Goal: Ask a question

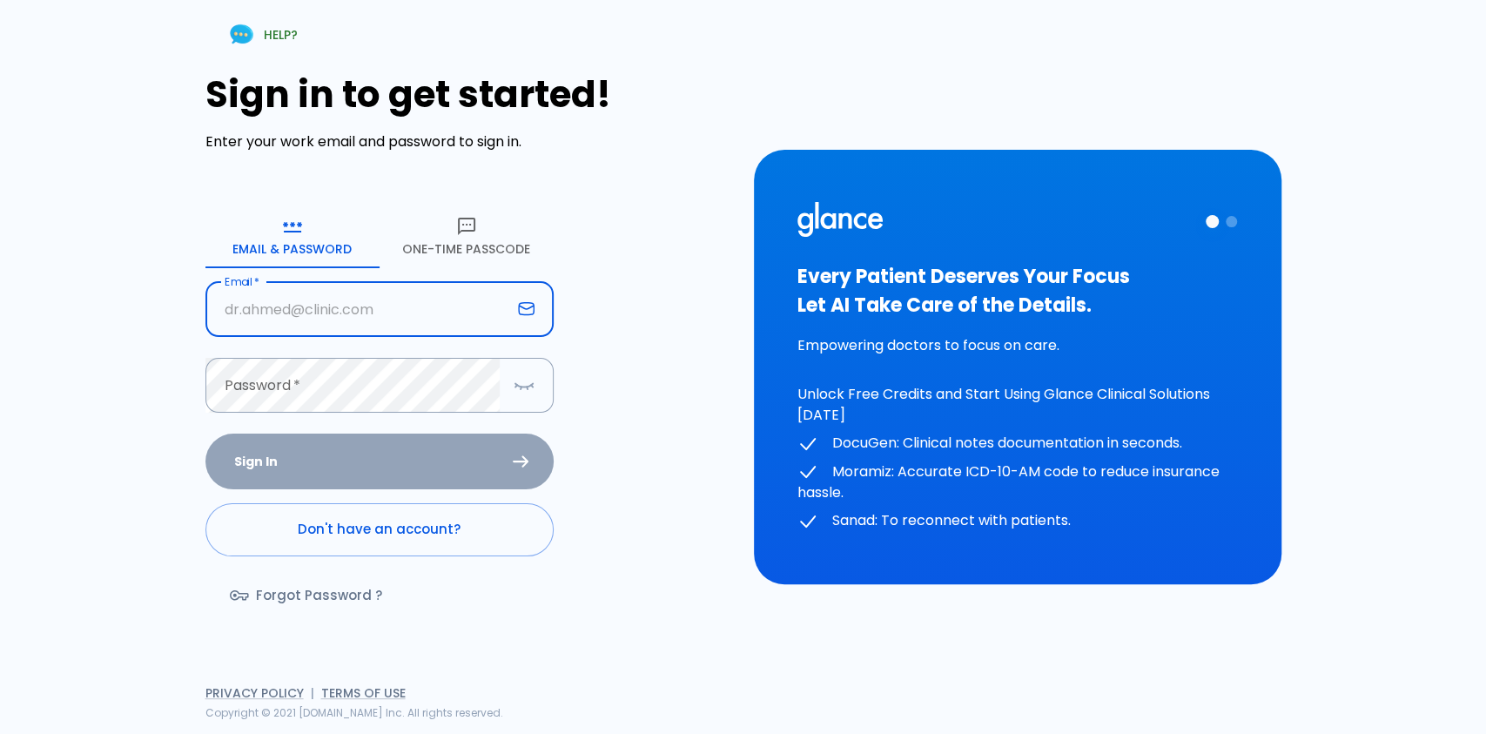
click at [426, 299] on input "Email   *" at bounding box center [358, 309] width 306 height 55
type input "[EMAIL_ADDRESS][DOMAIN_NAME]"
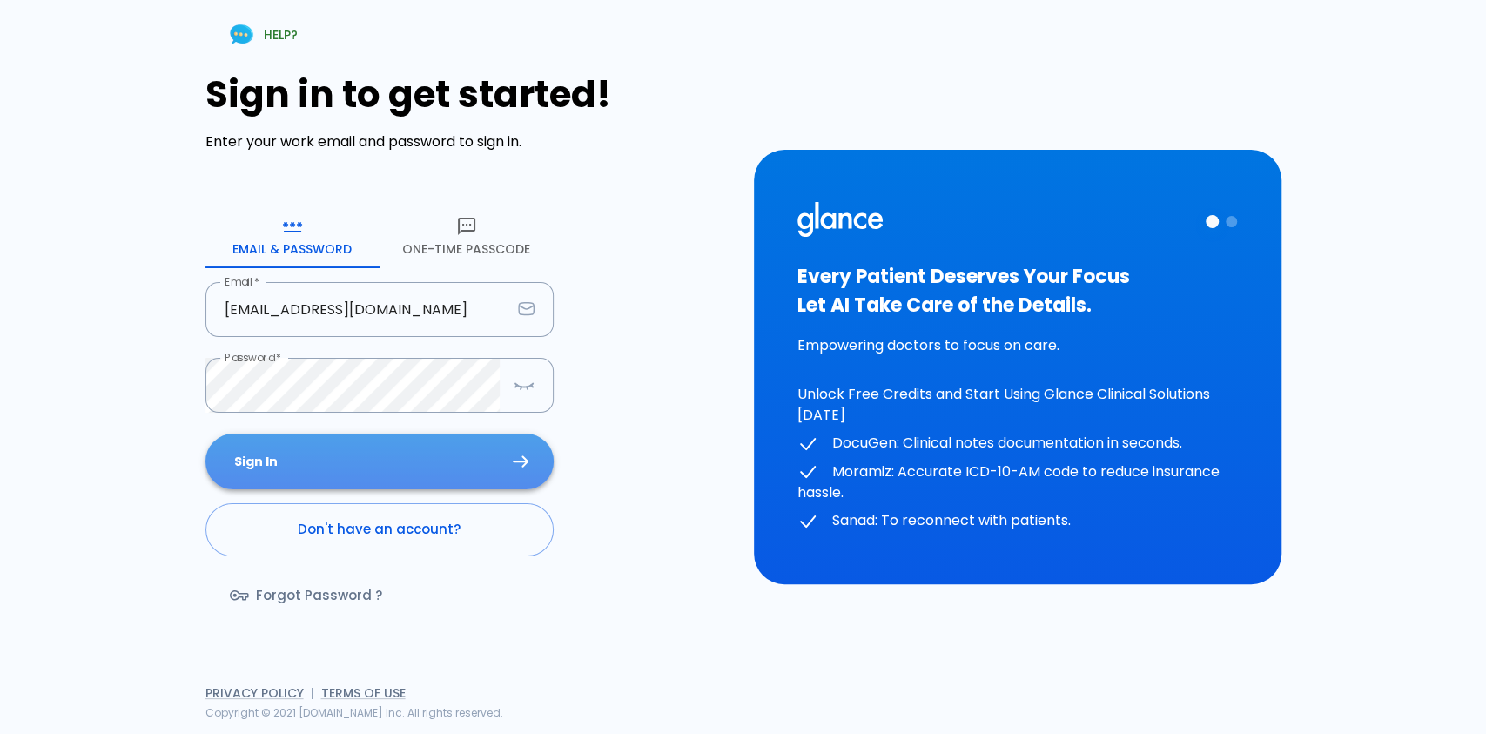
click at [348, 460] on button "Sign In" at bounding box center [379, 461] width 348 height 57
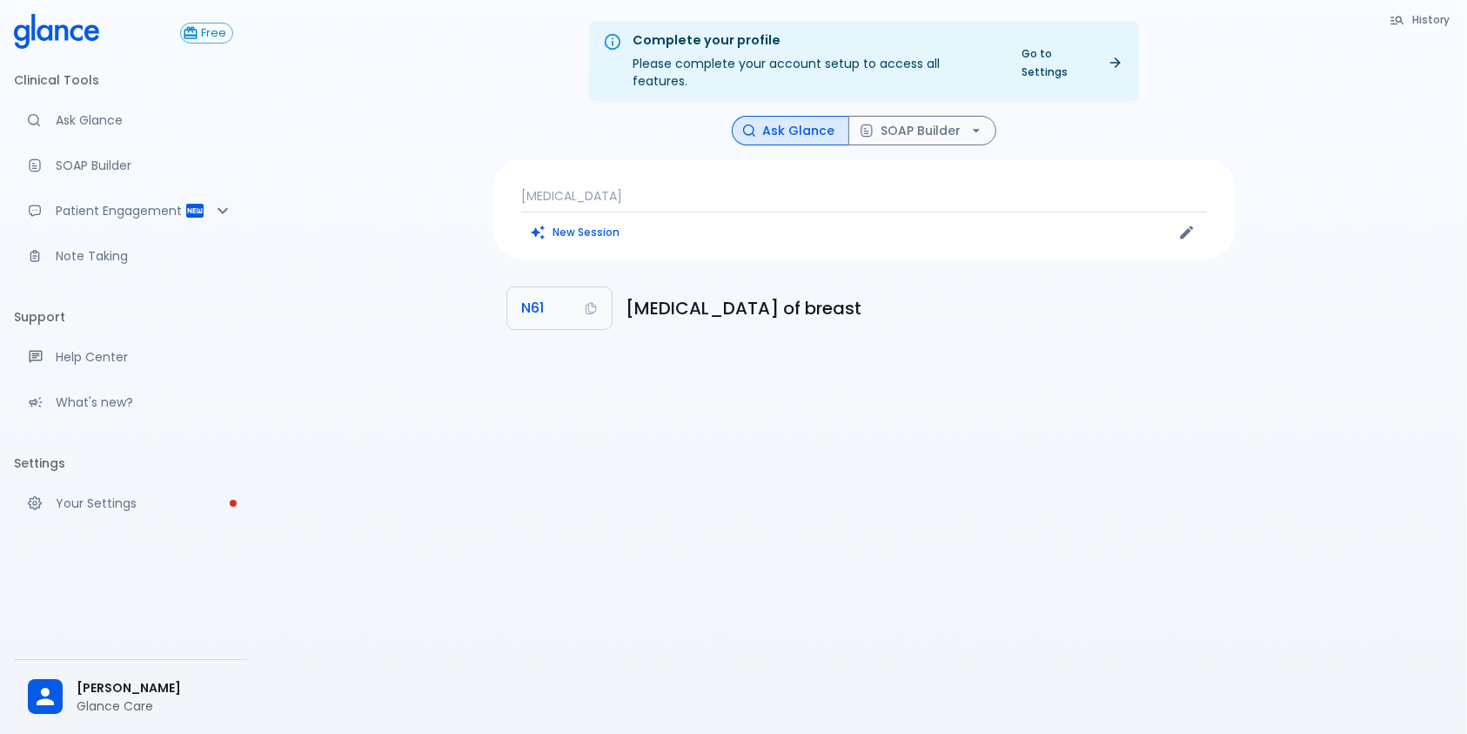
click at [677, 187] on p "[MEDICAL_DATA]" at bounding box center [864, 195] width 686 height 17
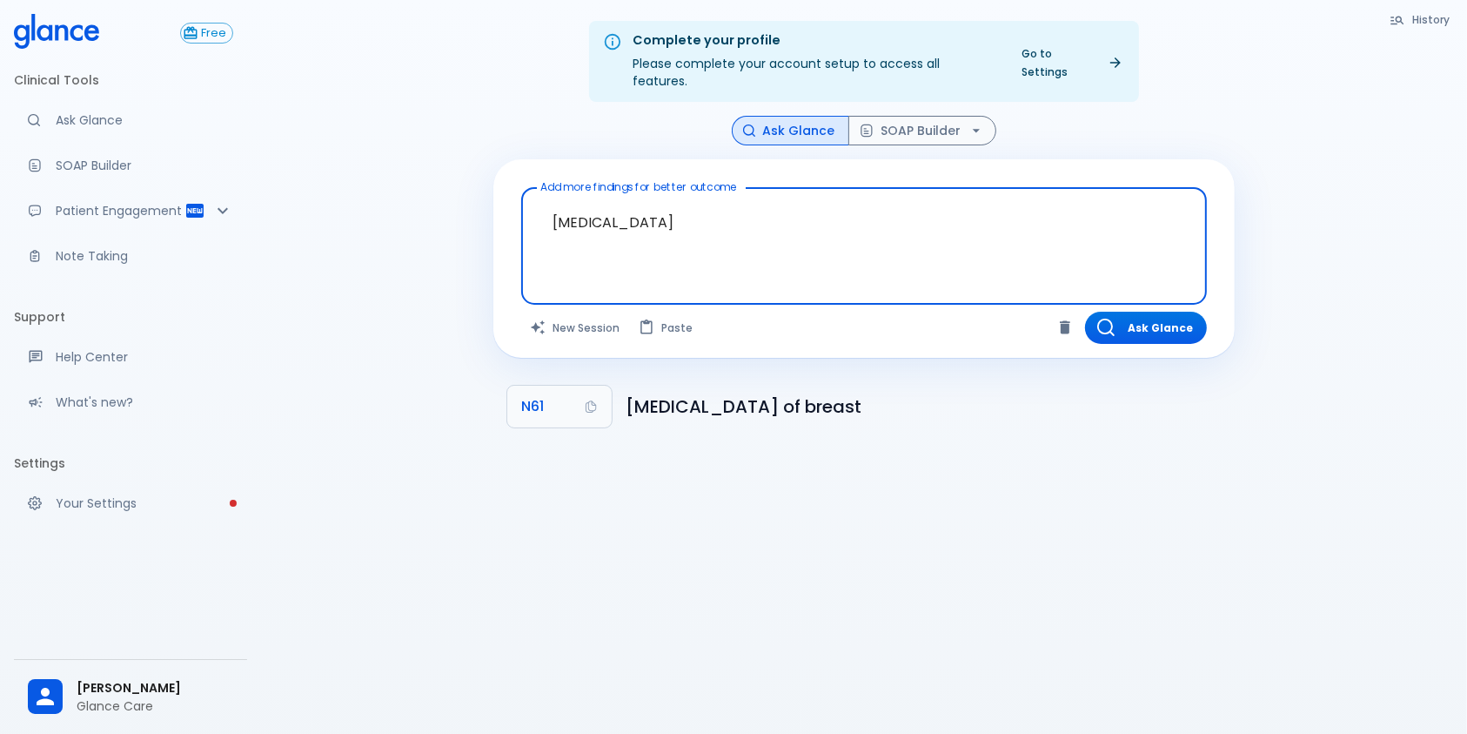
click at [680, 208] on textarea "[MEDICAL_DATA]" at bounding box center [865, 232] width 662 height 75
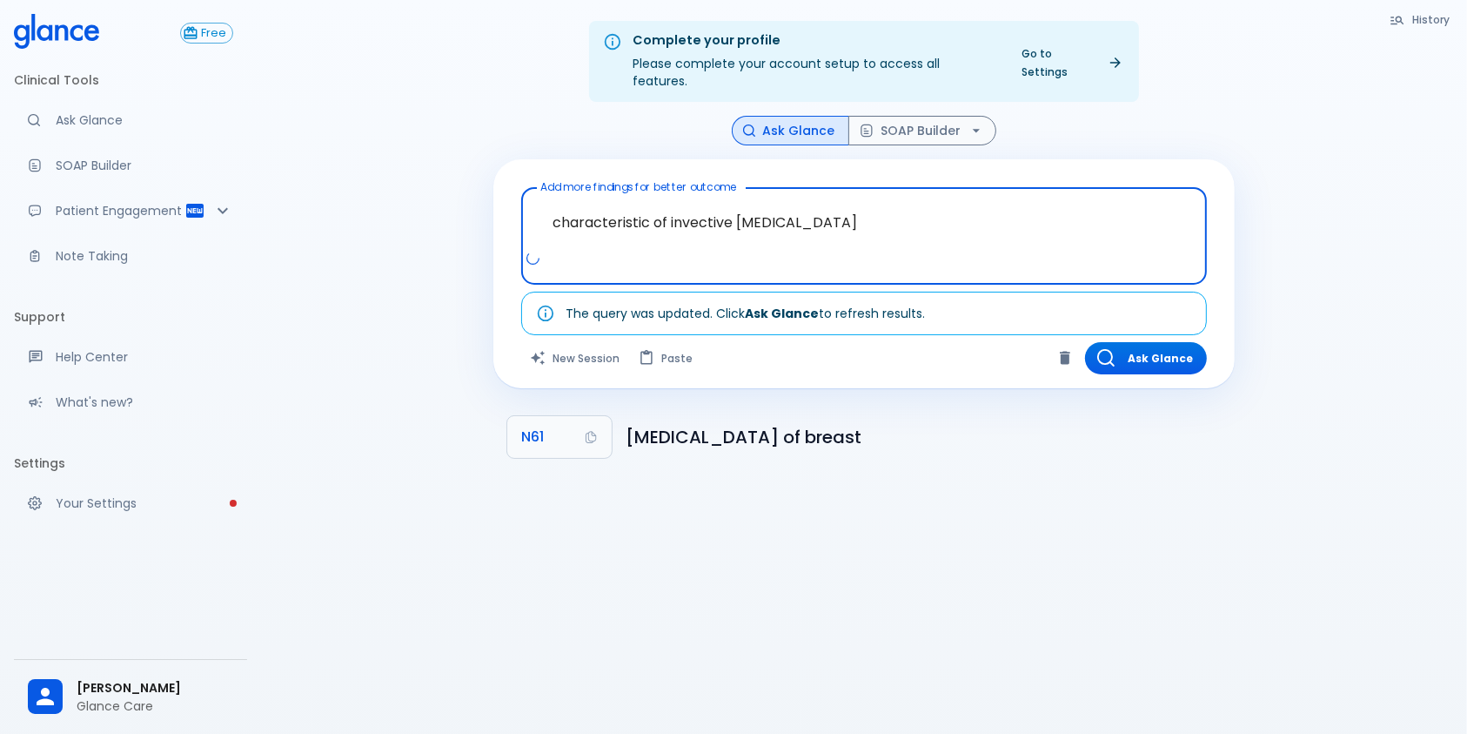
click at [949, 214] on textarea "characteristic of invective [MEDICAL_DATA]" at bounding box center [865, 222] width 662 height 55
type textarea "characteristic of invective [MEDICAL_DATA] ?"
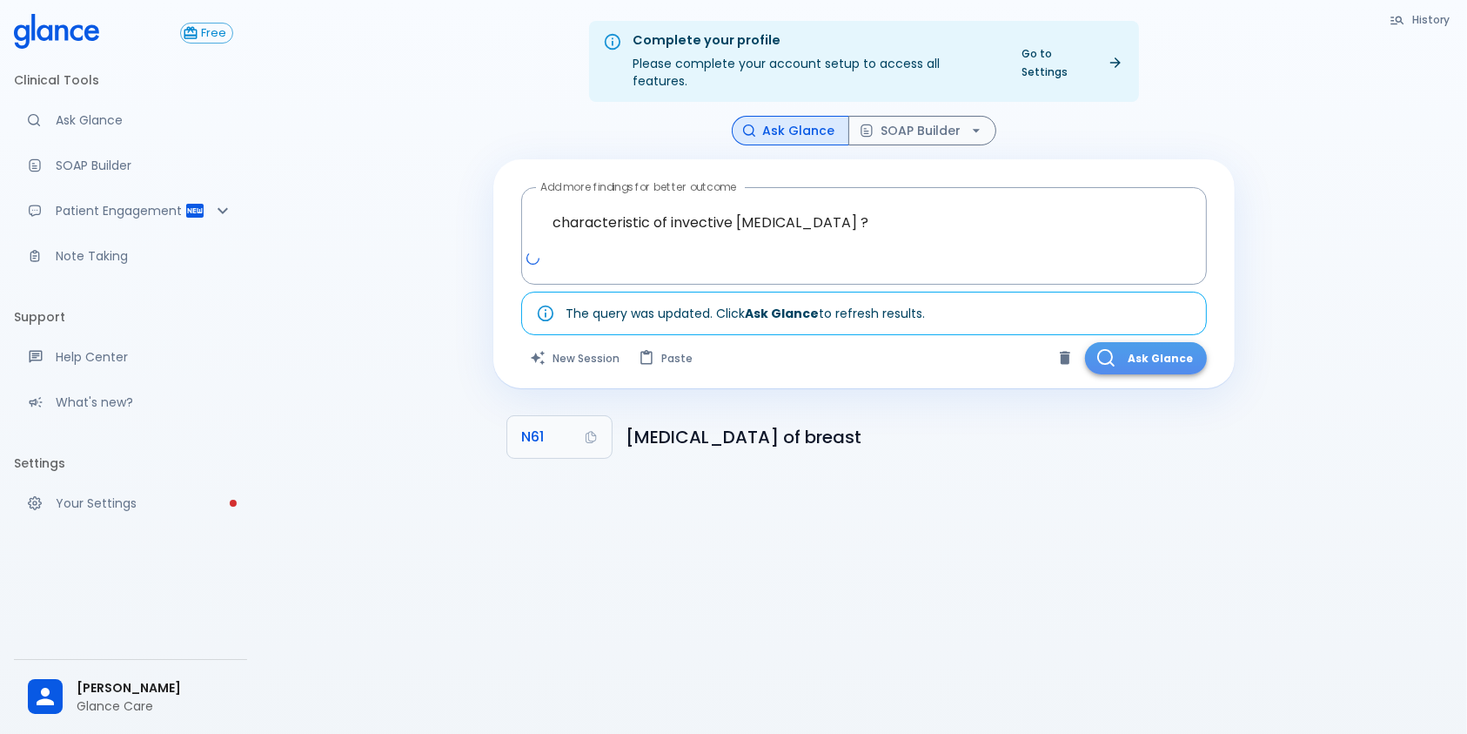
click at [1143, 342] on button "Ask Glance" at bounding box center [1146, 358] width 122 height 32
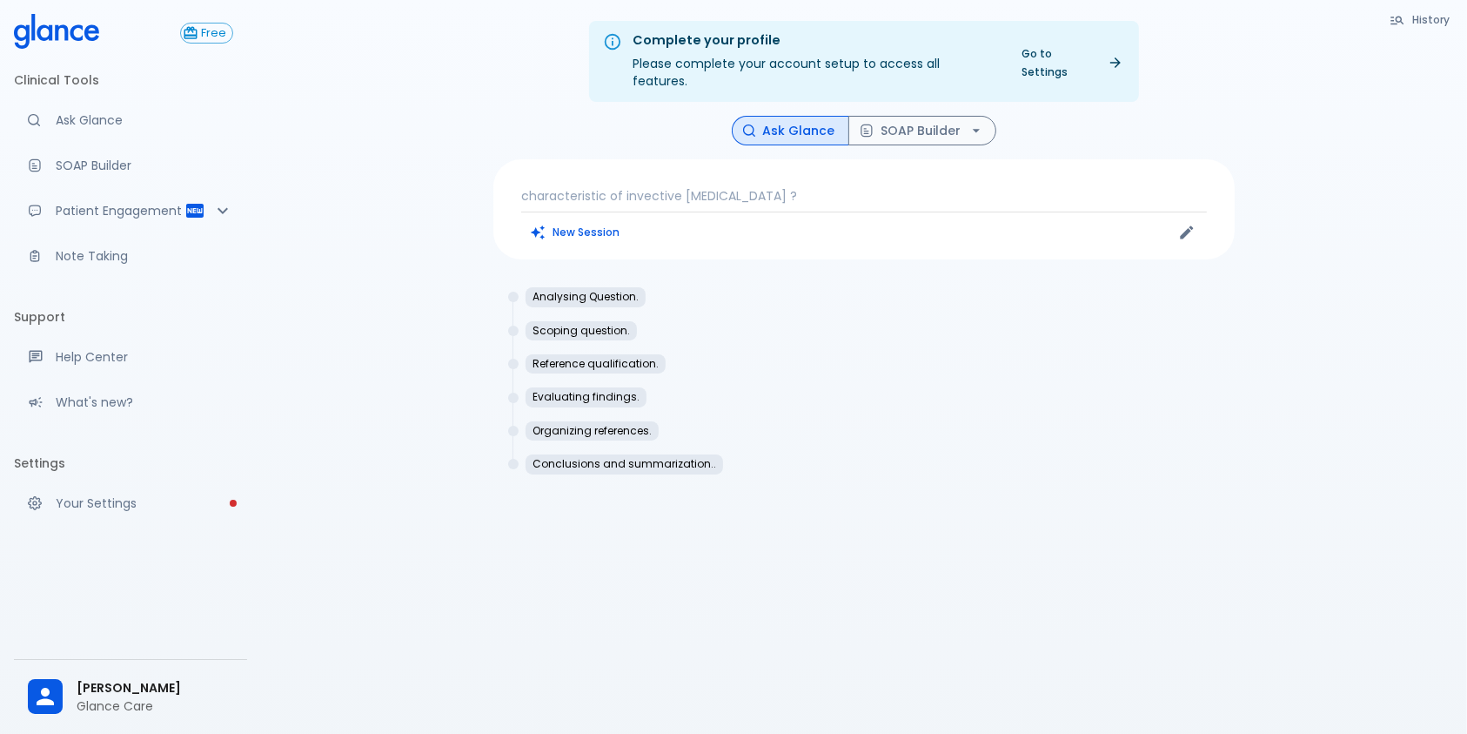
click at [327, 380] on div "Complete your profile Please complete your account setup to access all features…" at bounding box center [864, 388] width 1206 height 776
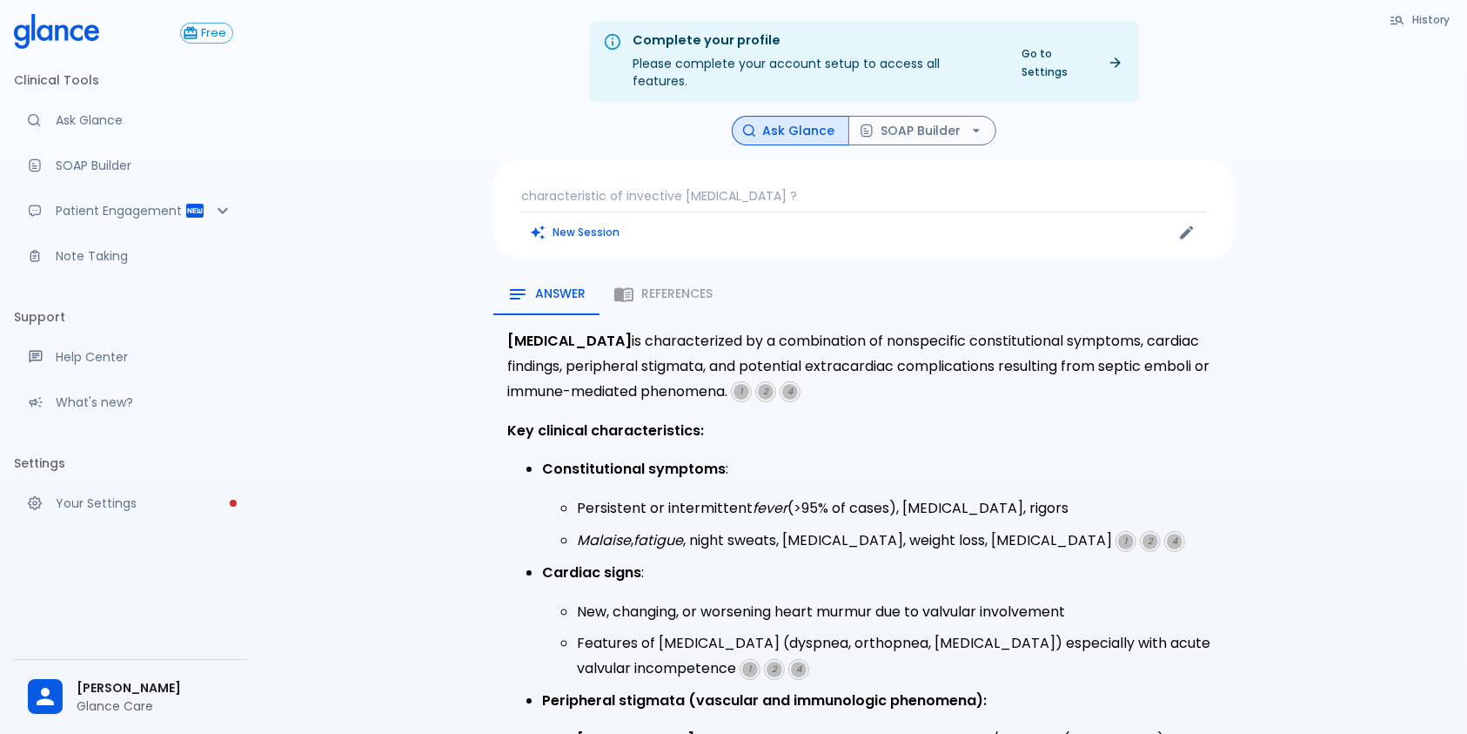
click at [843, 187] on p "characteristic of invective [MEDICAL_DATA] ?" at bounding box center [864, 195] width 686 height 17
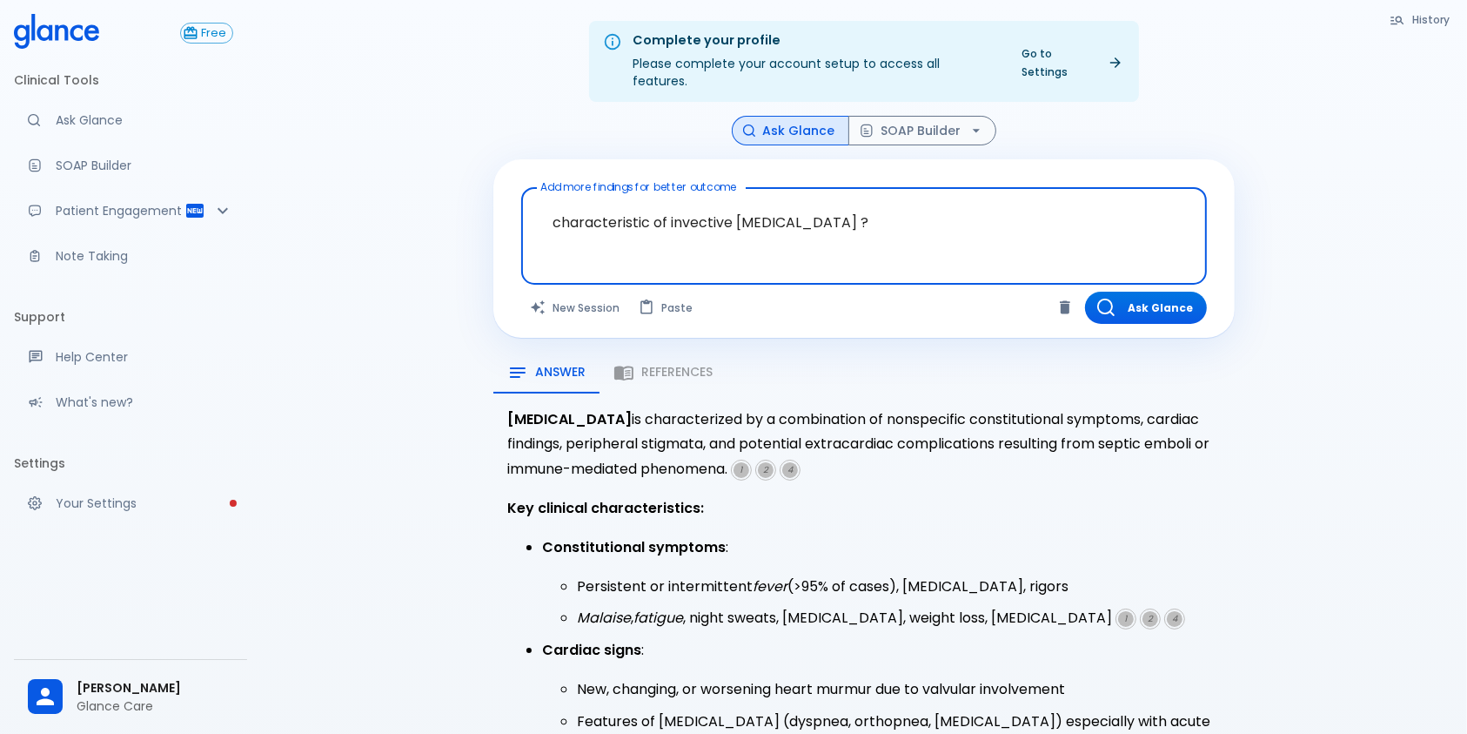
click at [899, 208] on textarea "characteristic of invective [MEDICAL_DATA] ?" at bounding box center [865, 222] width 662 height 55
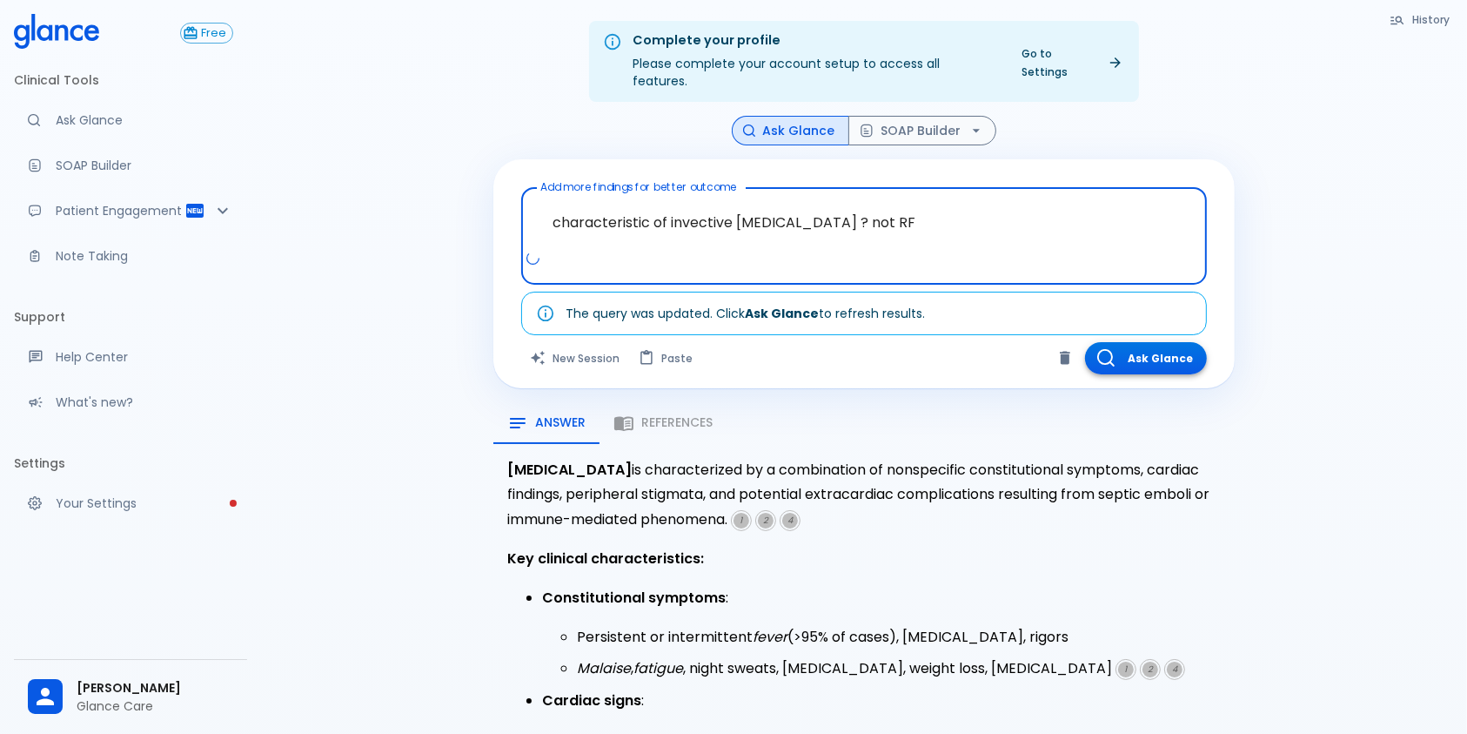
type textarea "characteristic of invective [MEDICAL_DATA] ? not RF"
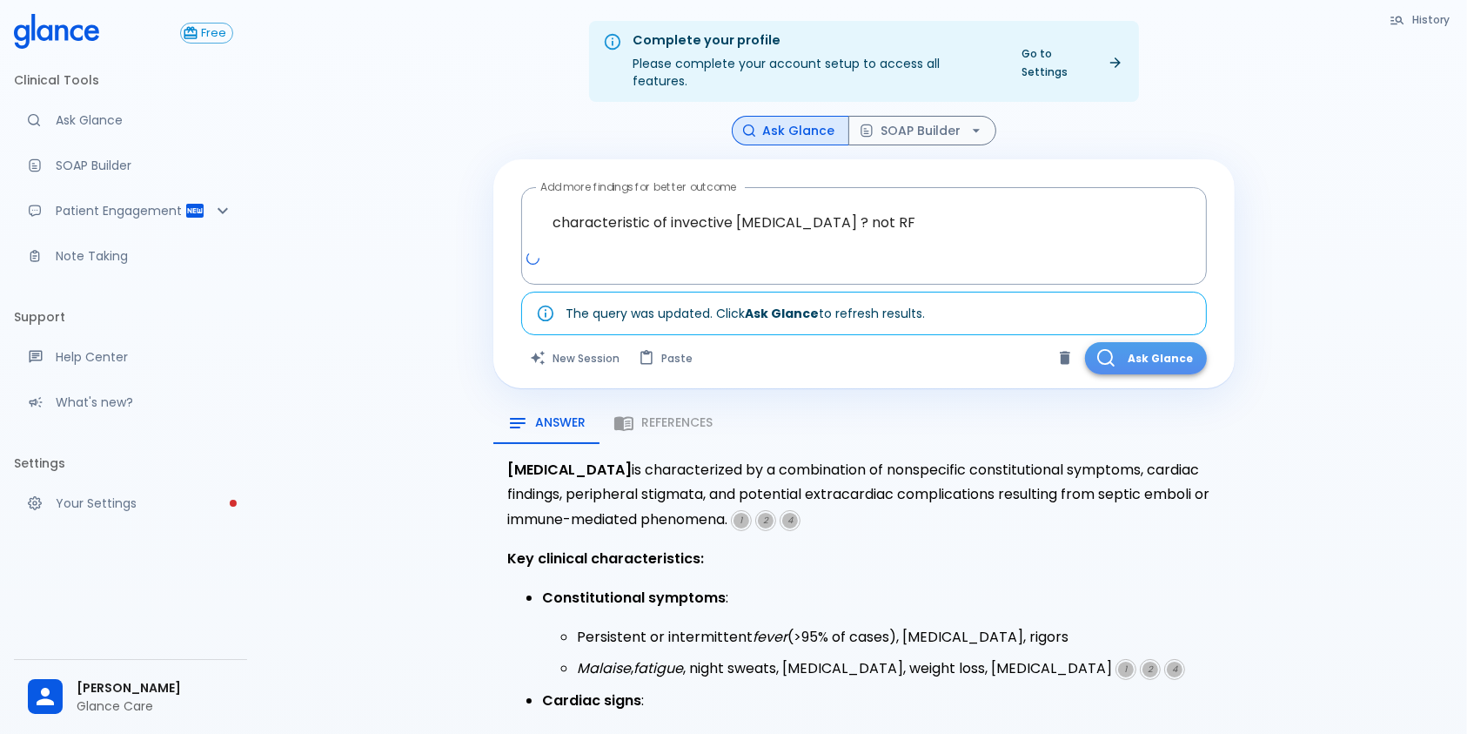
click at [1141, 344] on button "Ask Glance" at bounding box center [1146, 358] width 122 height 32
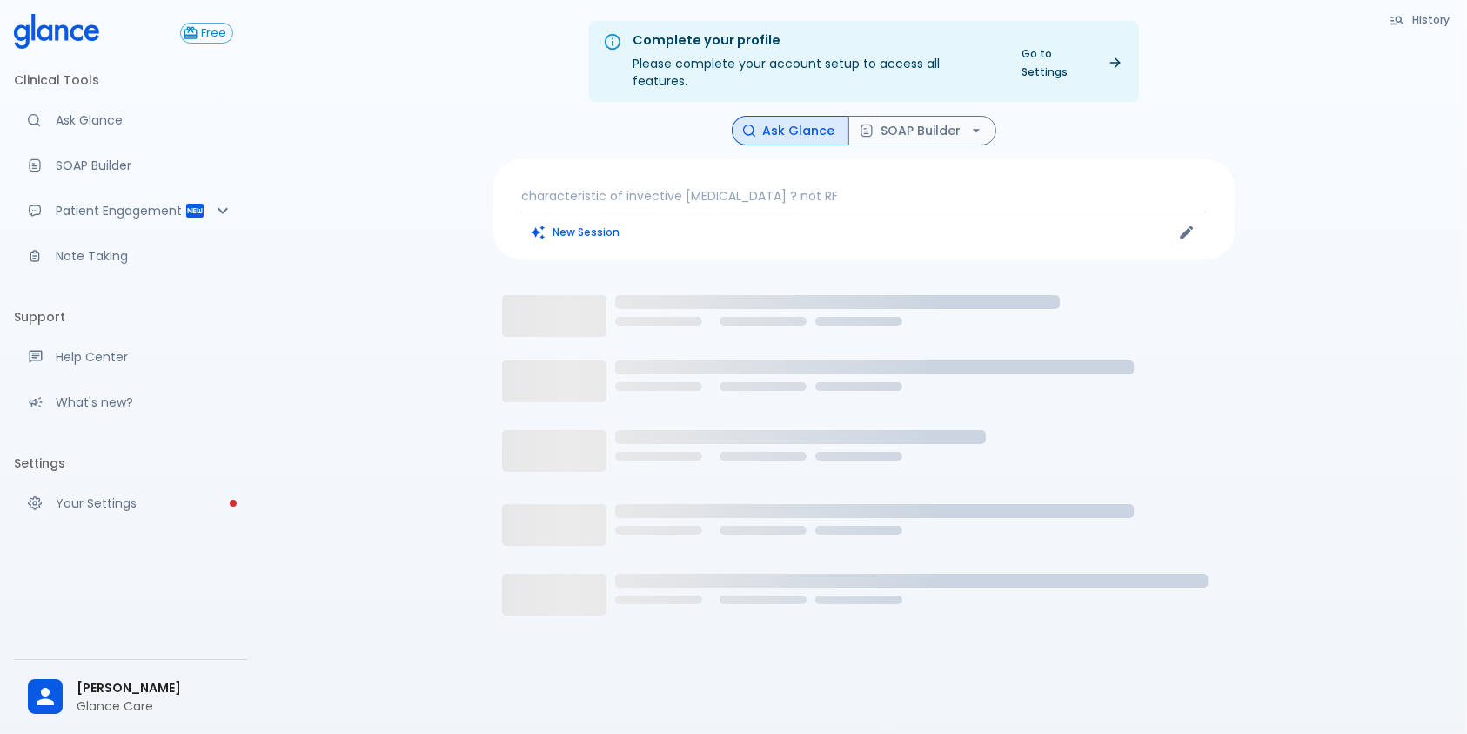
click at [268, 702] on div "Complete your profile Please complete your account setup to access all features…" at bounding box center [864, 388] width 1206 height 776
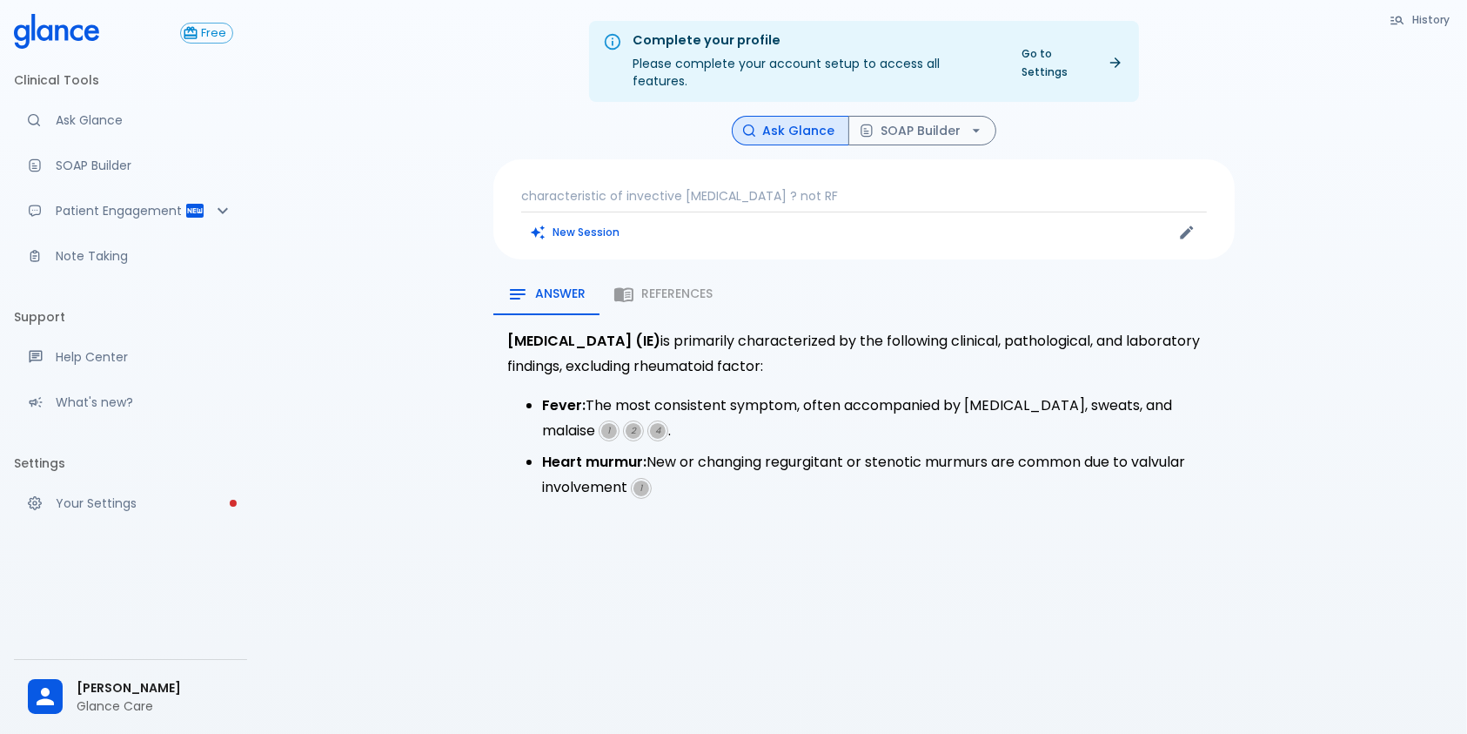
click at [877, 393] on li "Fever: The most consistent symptom, often accompanied by [MEDICAL_DATA], sweats…" at bounding box center [881, 418] width 679 height 50
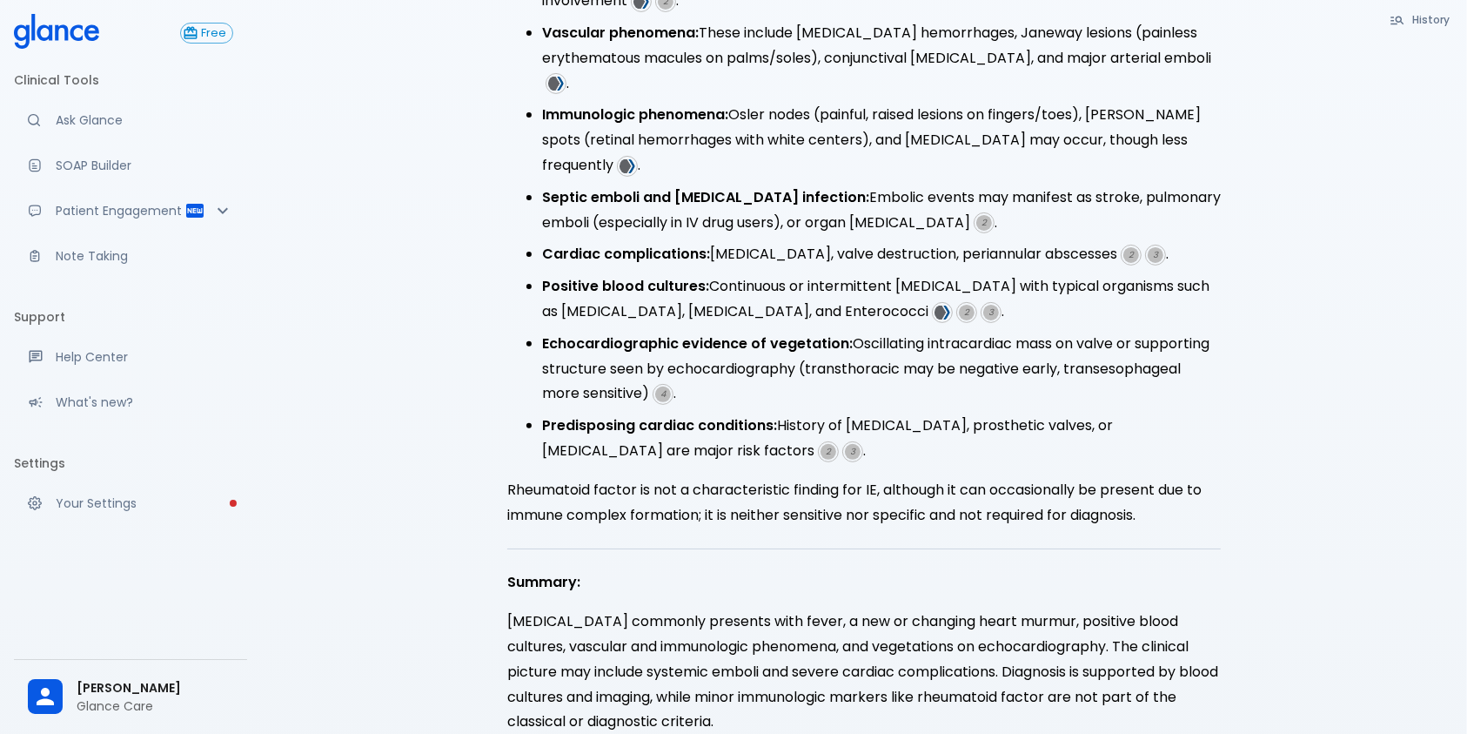
scroll to position [532, 0]
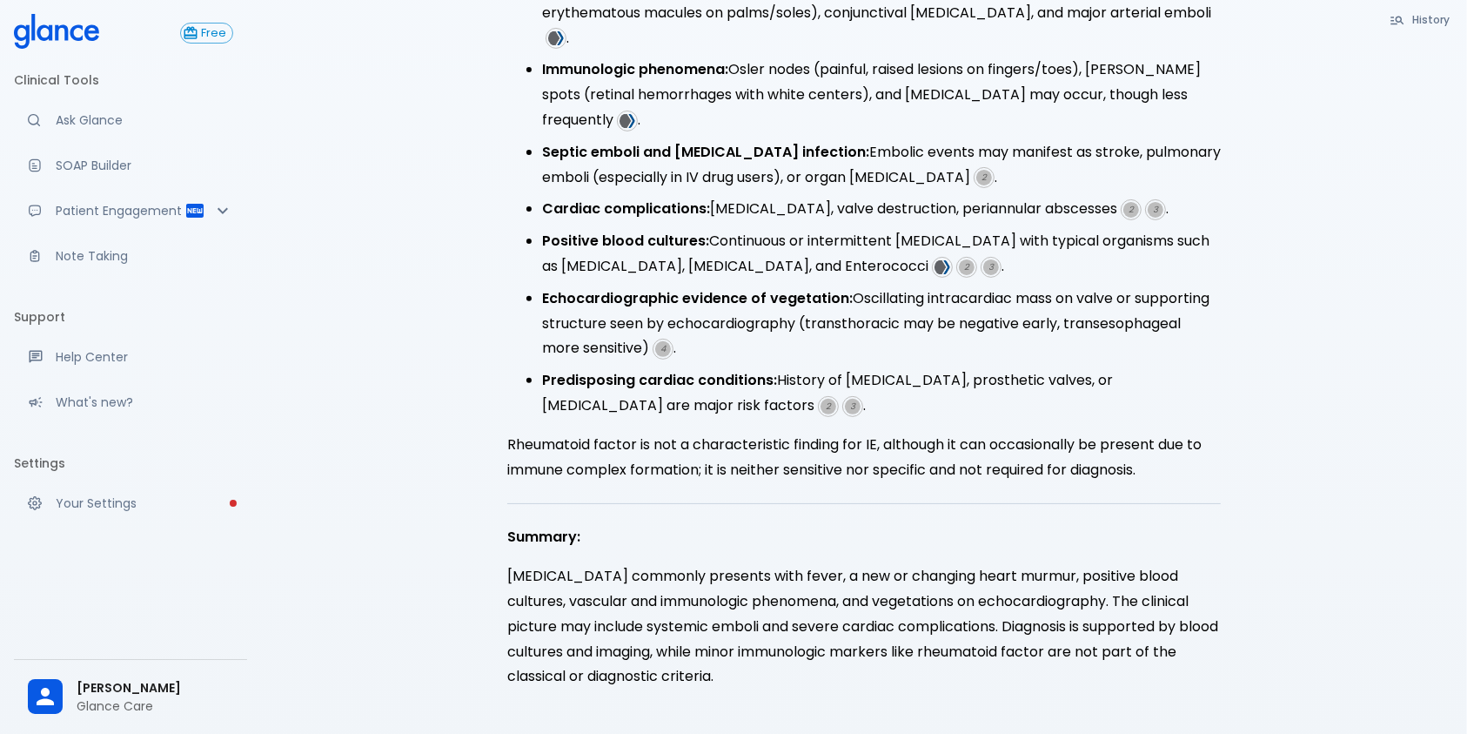
click at [806, 469] on div "View More [MEDICAL_DATA] (IE) is primarily characterized by the following clini…" at bounding box center [865, 250] width 742 height 934
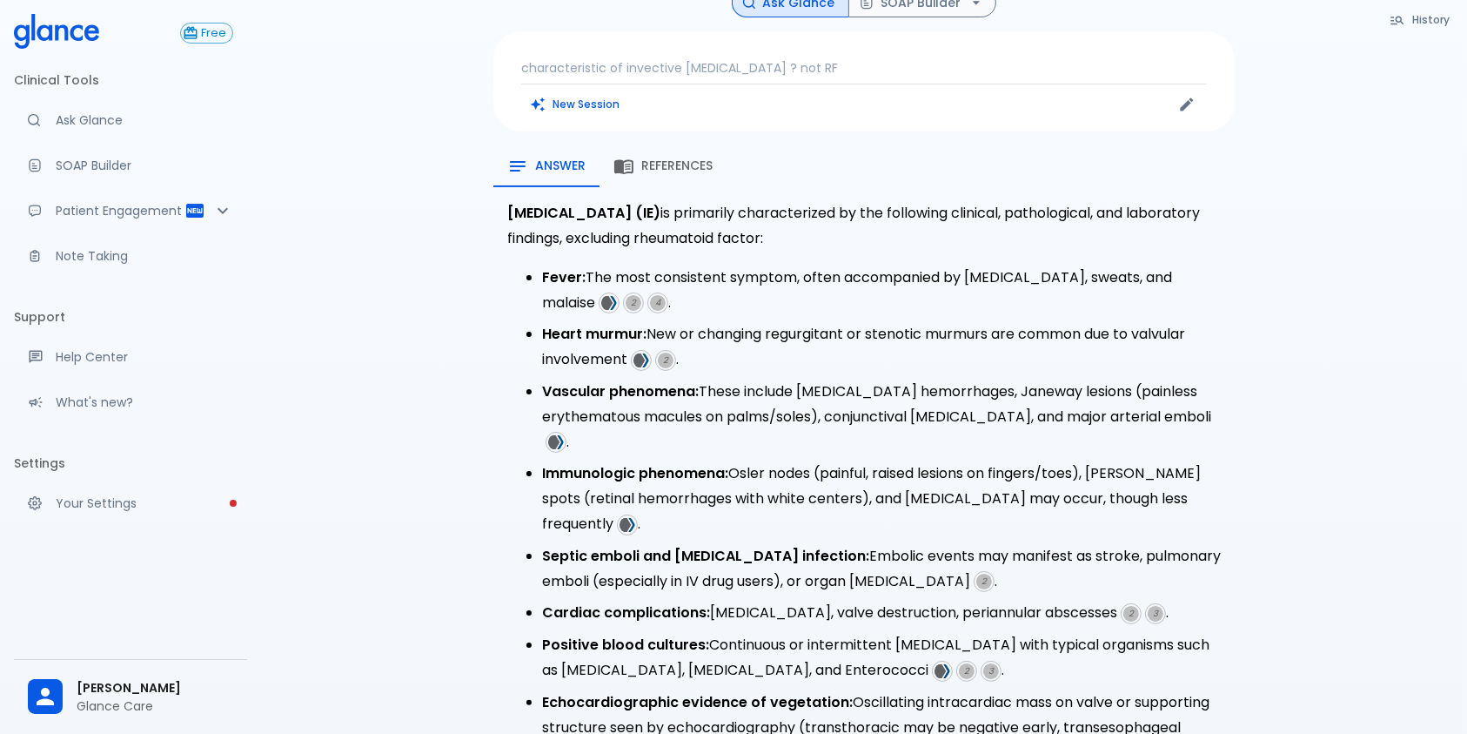
scroll to position [0, 0]
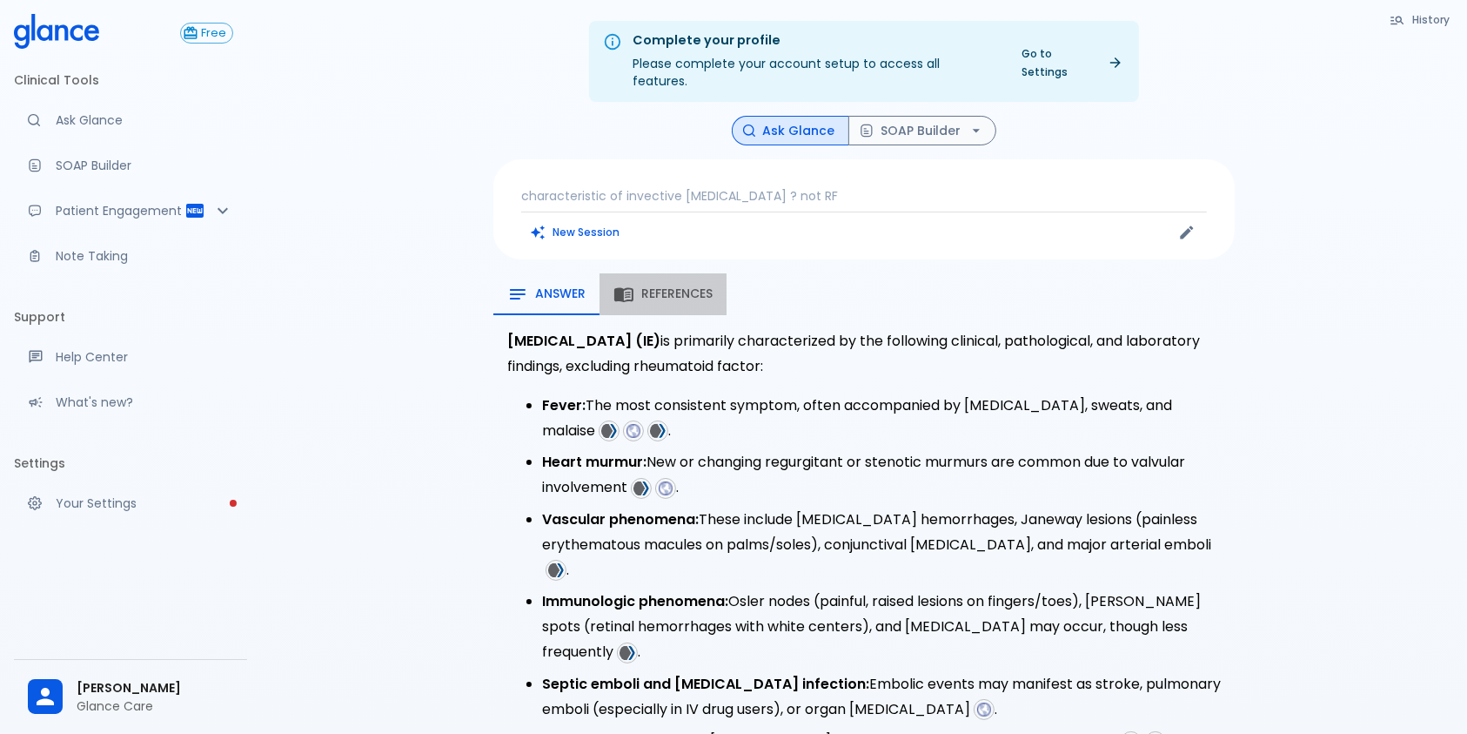
click at [695, 286] on span "References" at bounding box center [676, 294] width 71 height 16
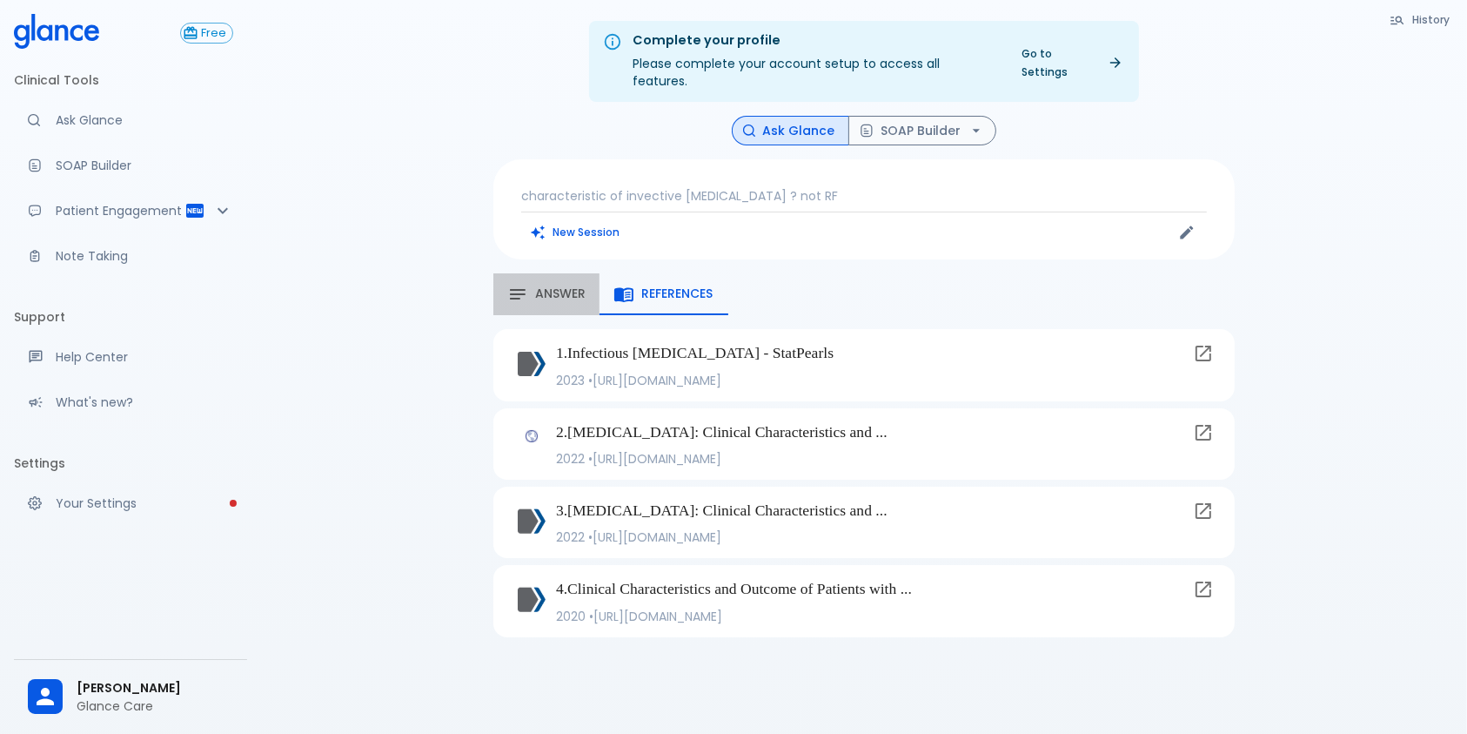
click at [537, 286] on span "Answer" at bounding box center [560, 294] width 50 height 16
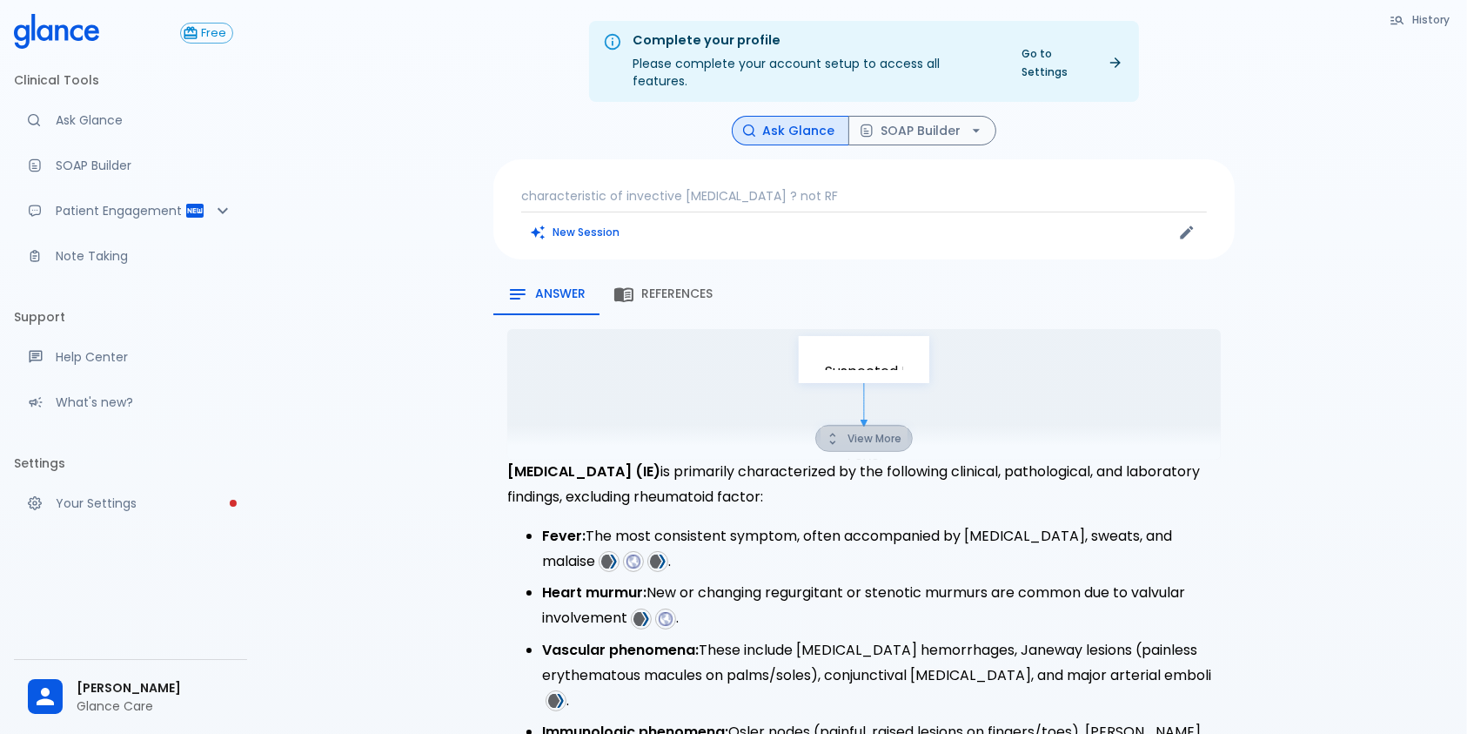
click at [883, 425] on button "View More" at bounding box center [864, 438] width 97 height 27
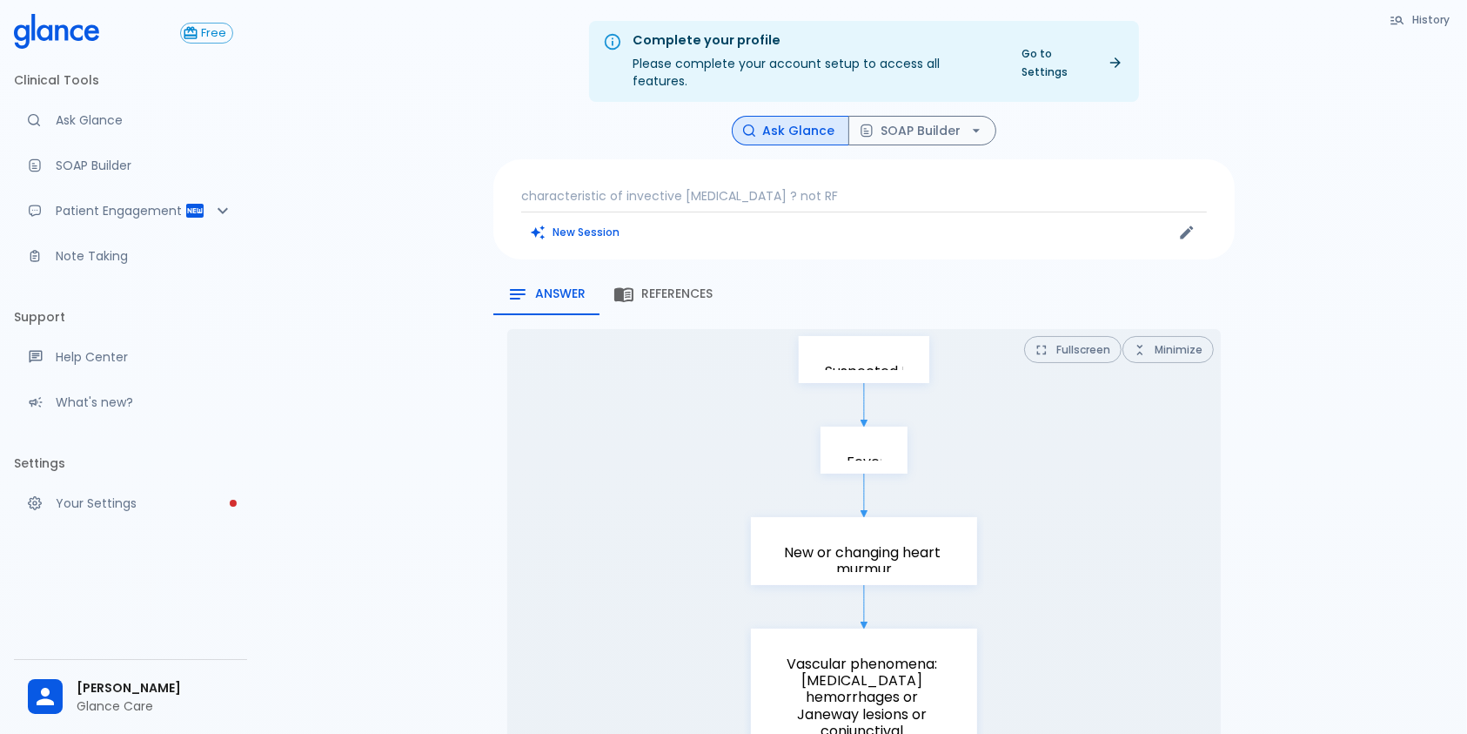
click at [56, 38] on icon at bounding box center [61, 32] width 13 height 16
